Goal: Obtain resource: Obtain resource

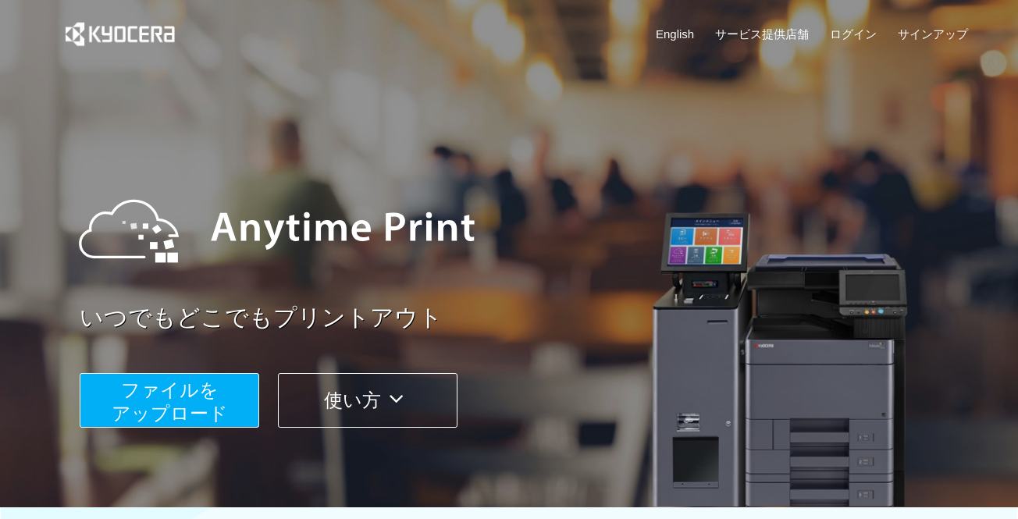
click at [178, 407] on span "ファイルを ​​アップロード" at bounding box center [170, 401] width 116 height 45
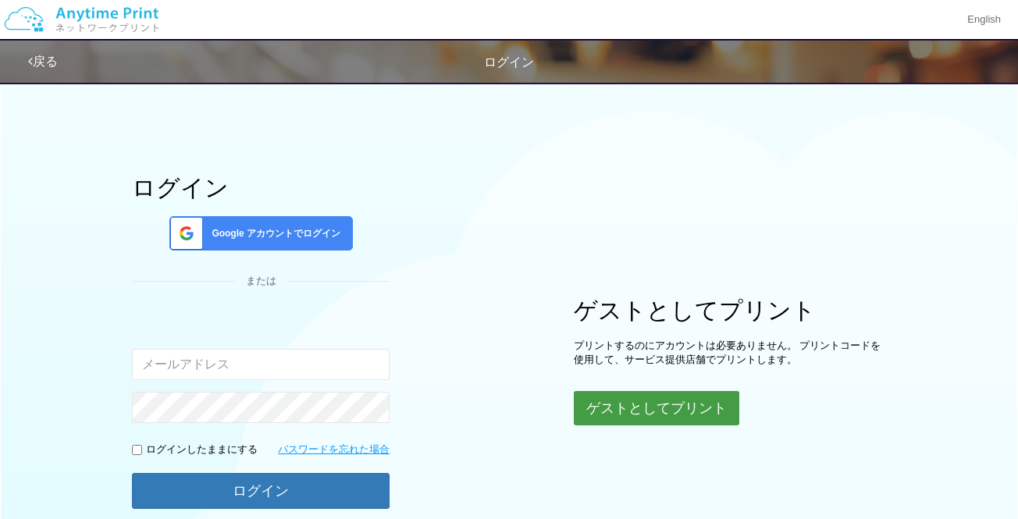
click at [642, 404] on button "ゲストとしてプリント" at bounding box center [657, 408] width 166 height 34
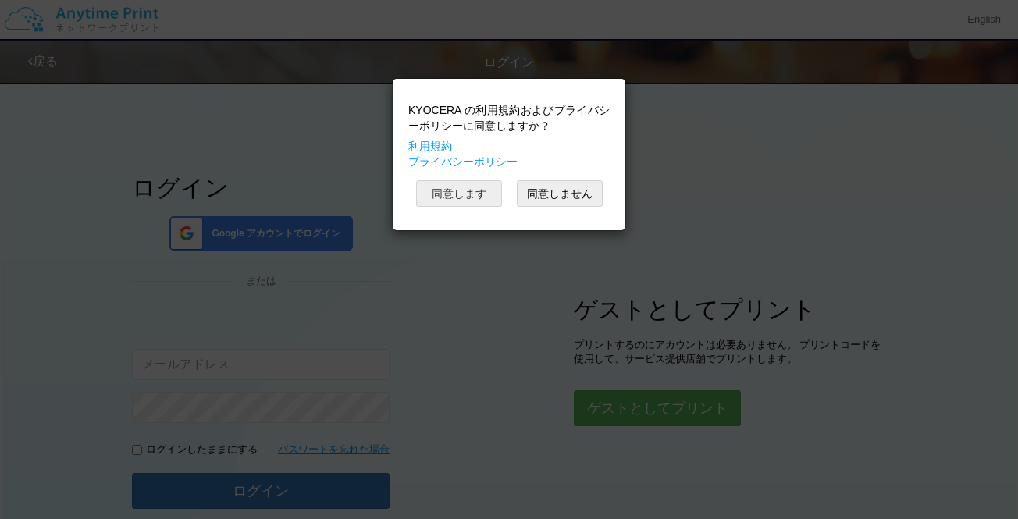
click at [459, 194] on button "同意します" at bounding box center [459, 193] width 86 height 27
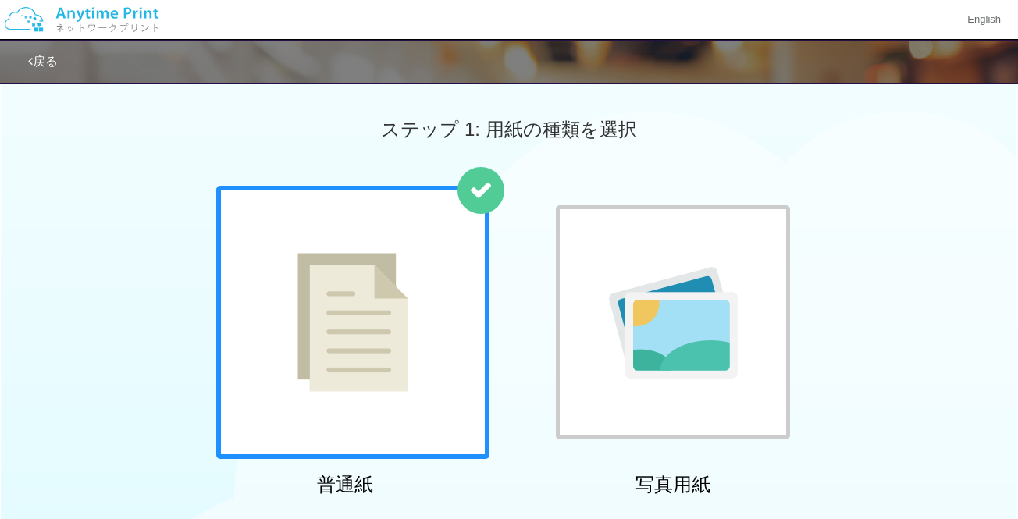
click at [356, 283] on img at bounding box center [353, 322] width 111 height 139
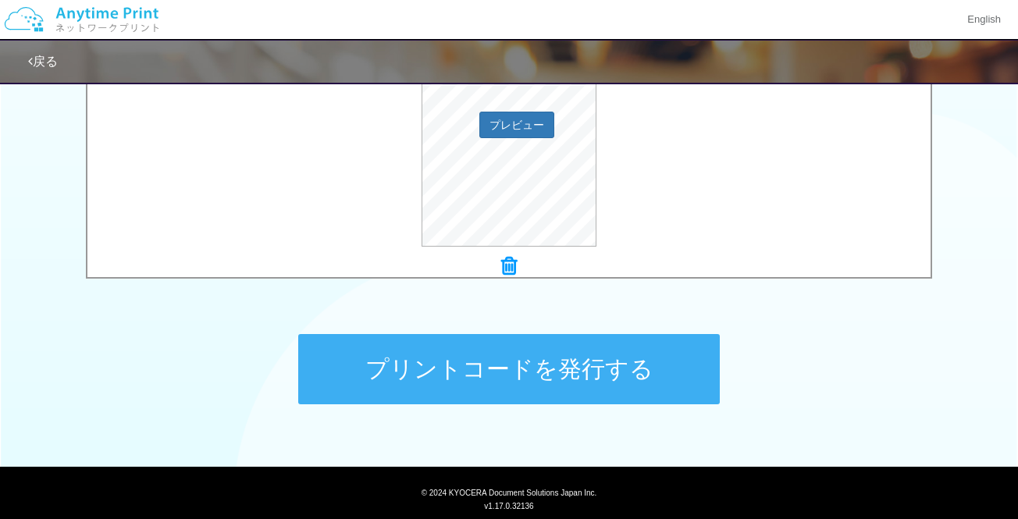
scroll to position [625, 0]
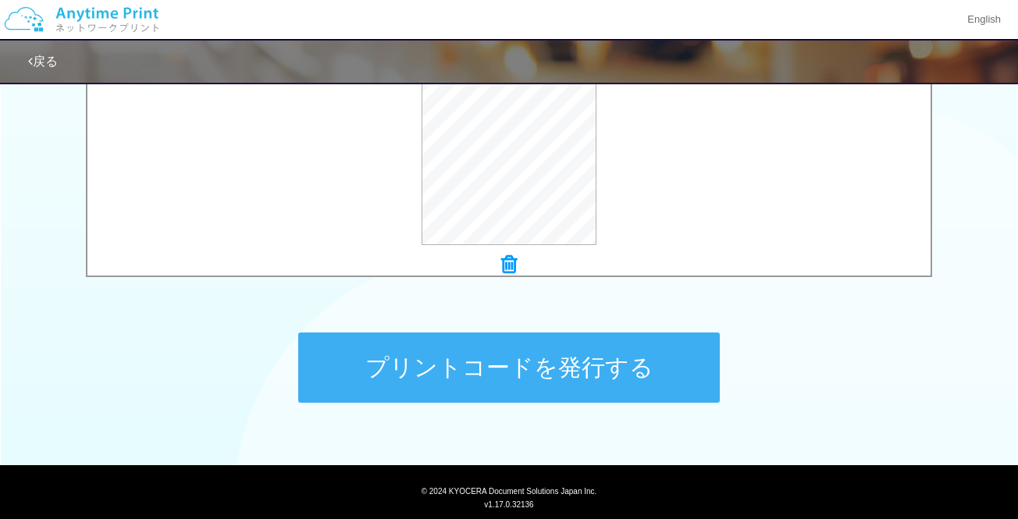
click at [535, 369] on button "プリントコードを発行する" at bounding box center [509, 368] width 422 height 70
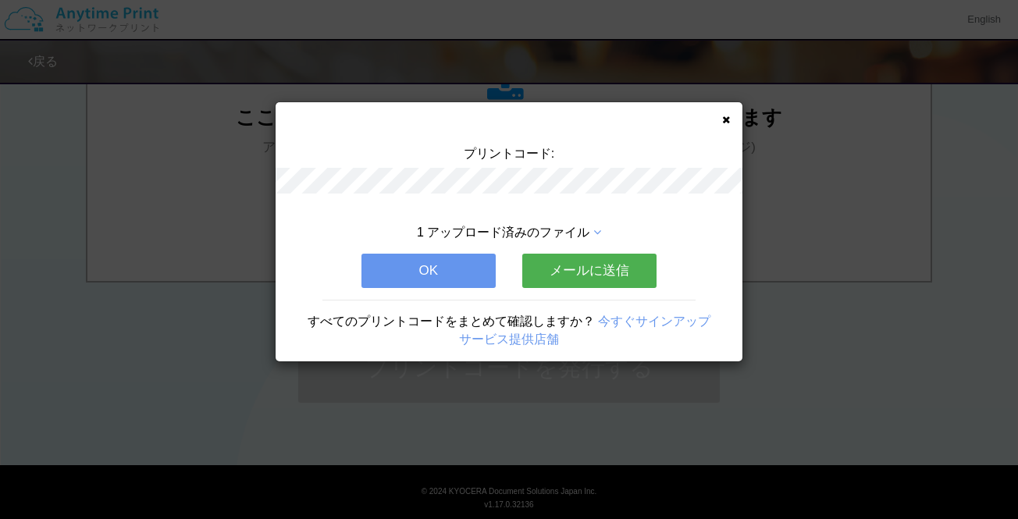
scroll to position [0, 0]
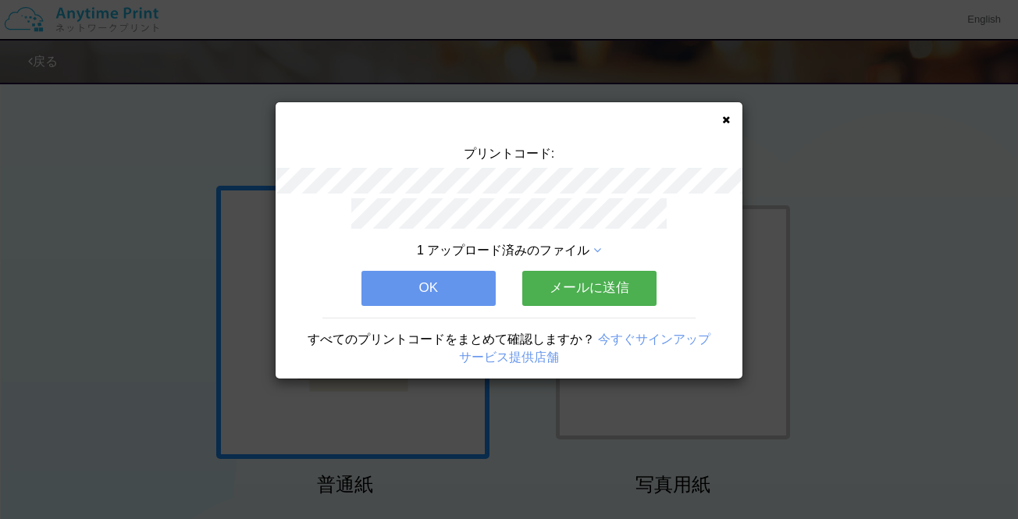
click at [599, 289] on button "メールに送信" at bounding box center [589, 288] width 134 height 34
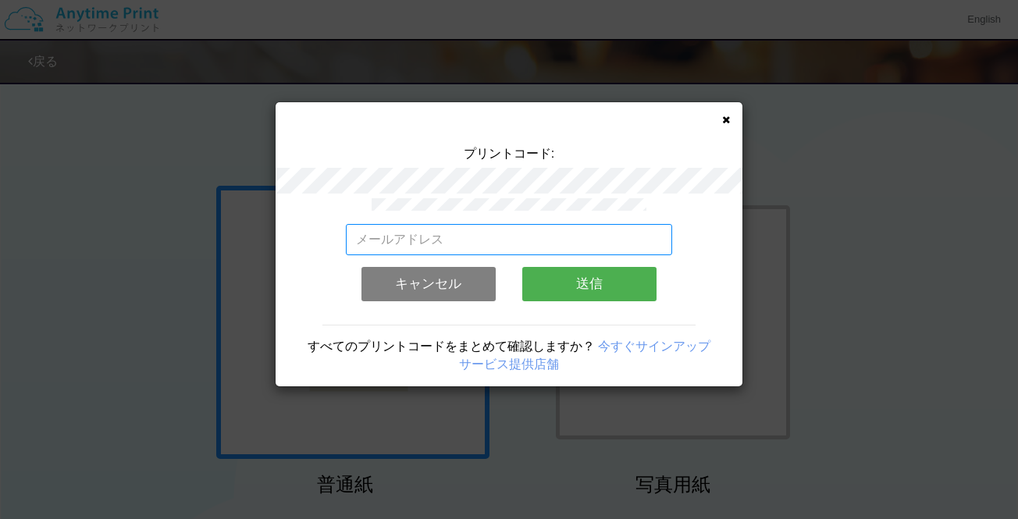
click at [509, 239] on input "email" at bounding box center [509, 239] width 327 height 31
type input "[EMAIL_ADDRESS][DOMAIN_NAME]"
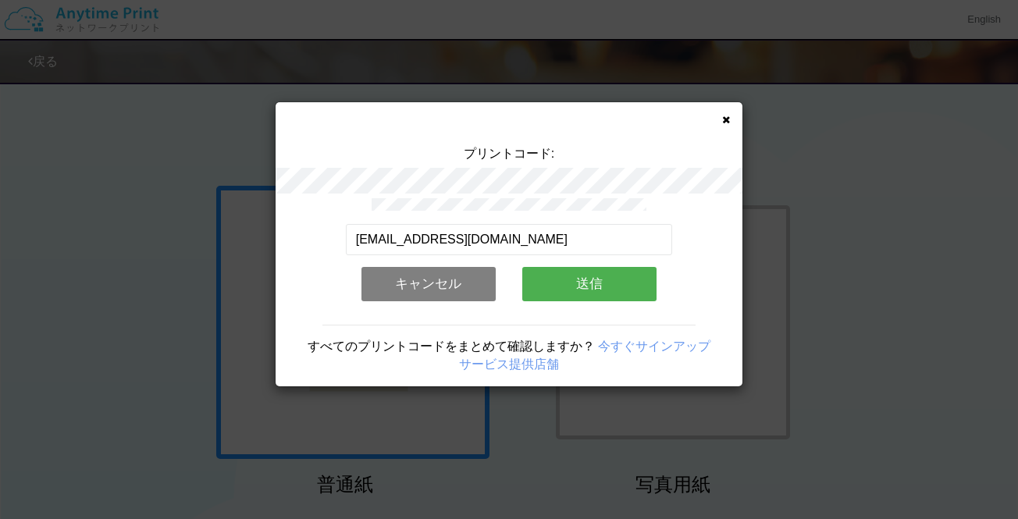
click at [586, 282] on button "送信" at bounding box center [589, 284] width 134 height 34
